Goal: Information Seeking & Learning: Find specific fact

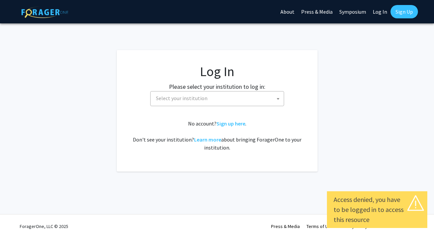
select select
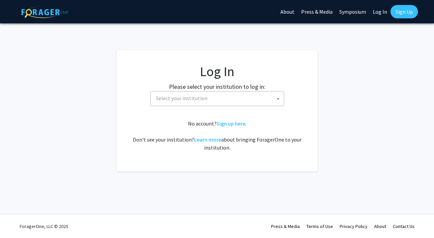
click at [197, 100] on span "Select your institution" at bounding box center [181, 98] width 51 height 7
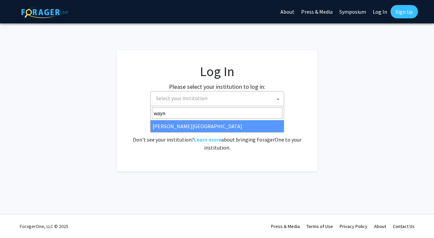
type input "wayn"
select select "21"
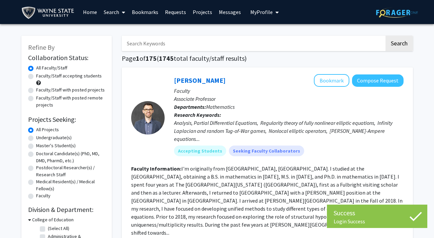
click at [122, 11] on icon at bounding box center [123, 12] width 3 height 5
click at [124, 26] on span "Faculty/Staff" at bounding box center [124, 30] width 49 height 13
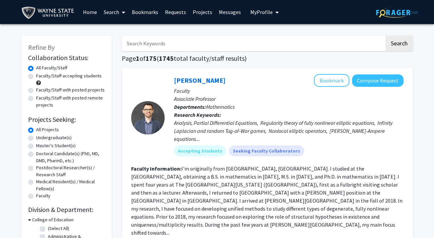
click at [186, 47] on input "Search Keywords" at bounding box center [253, 43] width 262 height 15
paste input "warren lockette"
type input "warren lockette"
click at [398, 44] on button "Search" at bounding box center [398, 43] width 27 height 15
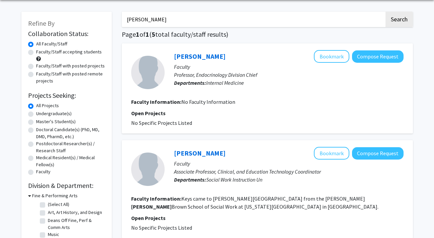
scroll to position [23, 0]
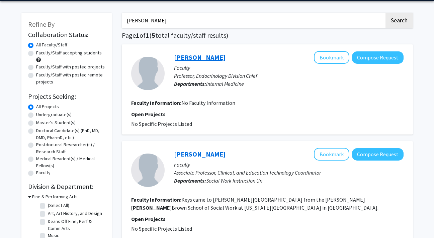
click at [213, 59] on link "Warren Lockette" at bounding box center [199, 57] width 51 height 8
